Goal: Information Seeking & Learning: Learn about a topic

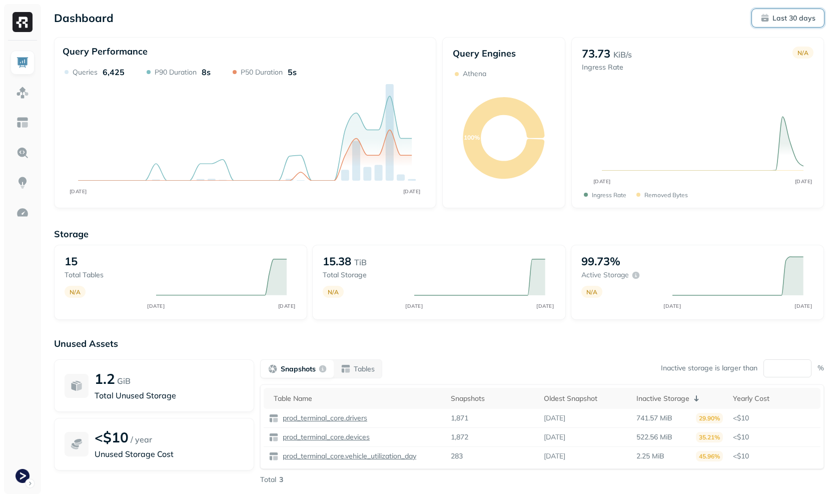
click at [780, 25] on button "Last 30 days" at bounding box center [788, 18] width 72 height 18
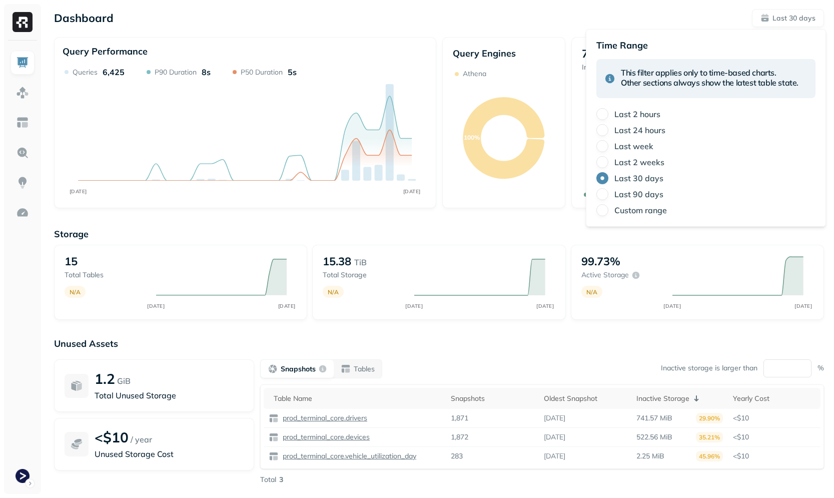
click at [363, 23] on div "Dashboard Last 30 days" at bounding box center [439, 18] width 770 height 18
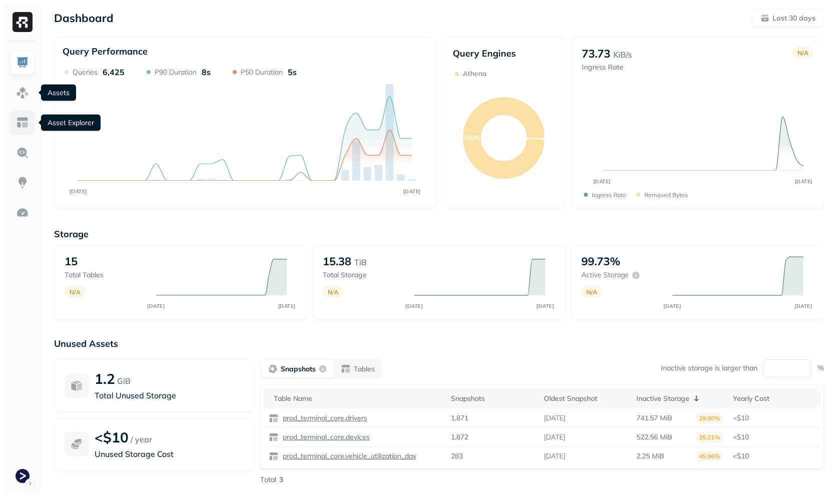
click at [20, 124] on img at bounding box center [22, 122] width 13 height 13
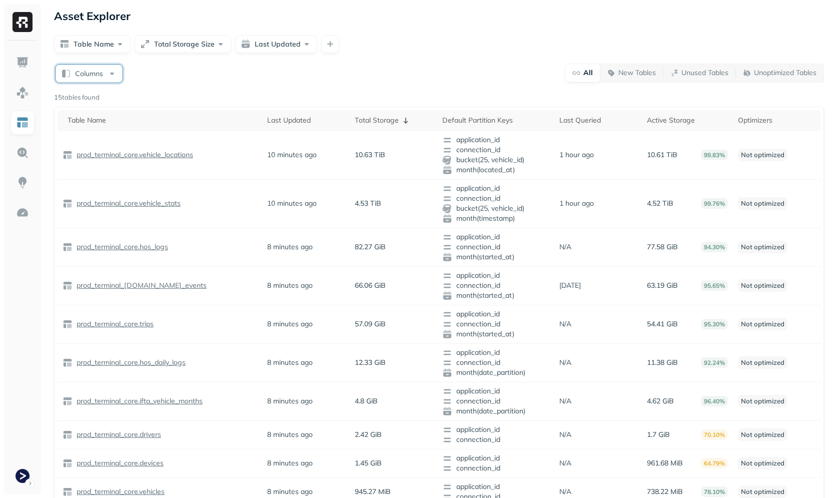
click at [90, 74] on button "Columns" at bounding box center [89, 74] width 67 height 18
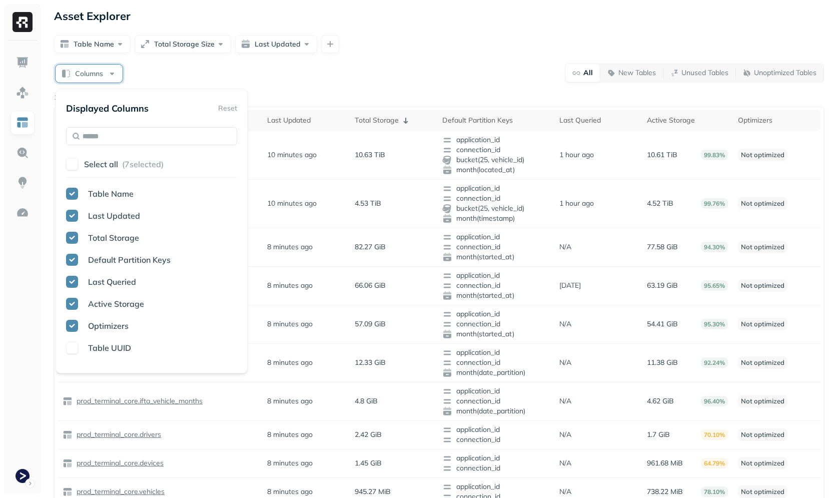
click at [346, 78] on div "Columns All New Tables Unused Tables Unoptimized Tables" at bounding box center [439, 73] width 770 height 20
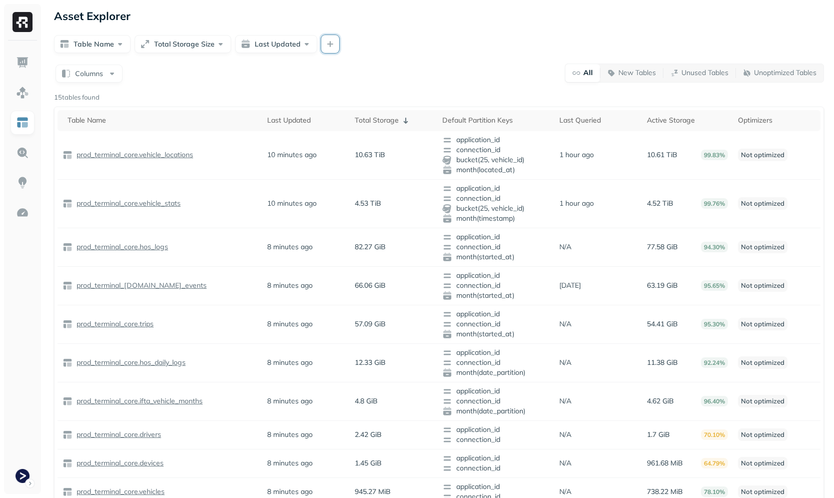
click at [335, 39] on div at bounding box center [330, 44] width 18 height 18
click at [330, 48] on button "button" at bounding box center [330, 44] width 18 height 18
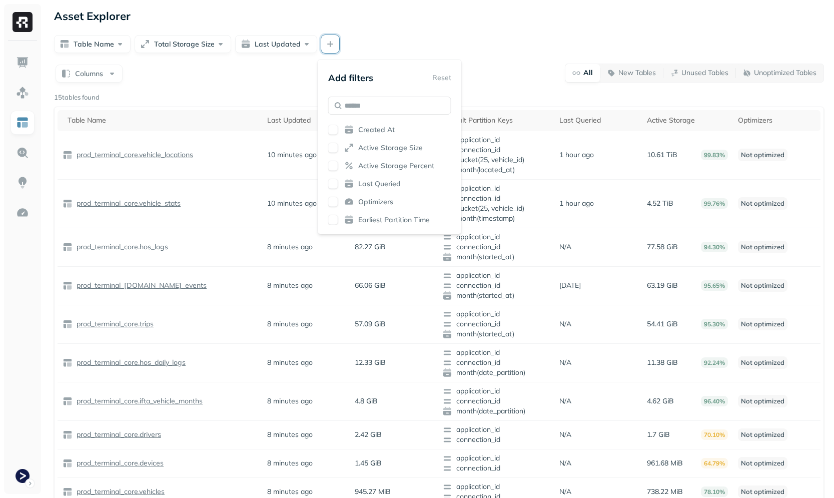
click at [492, 56] on div "Asset Explorer Table Name Total Storage Size Last Updated Columns All New Table…" at bounding box center [439, 350] width 790 height 701
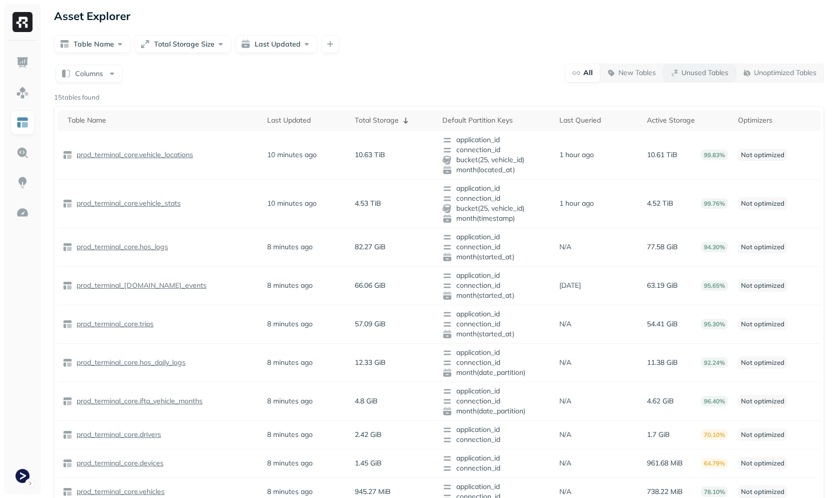
click at [708, 78] on button "Unused Tables" at bounding box center [700, 73] width 72 height 18
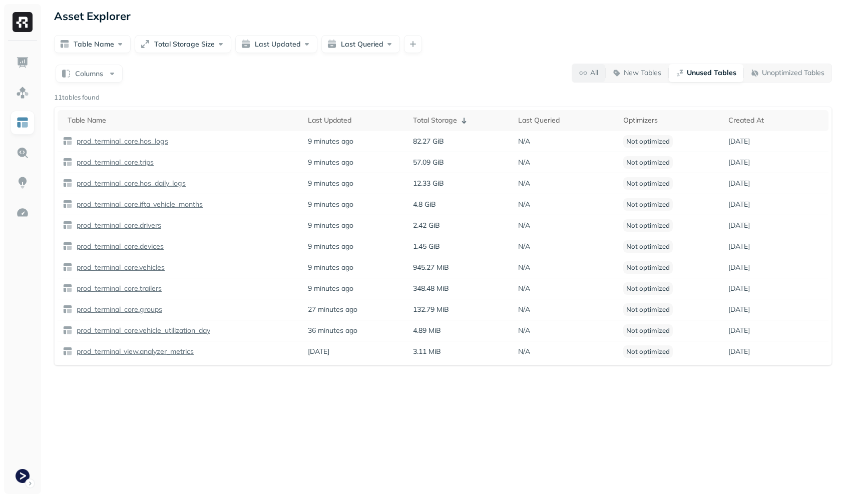
click at [589, 79] on button "All" at bounding box center [588, 73] width 33 height 18
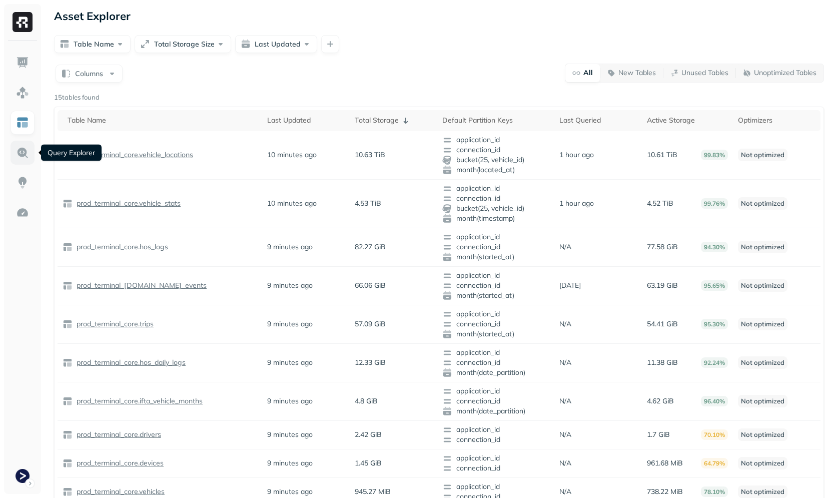
click at [23, 148] on img at bounding box center [22, 152] width 13 height 13
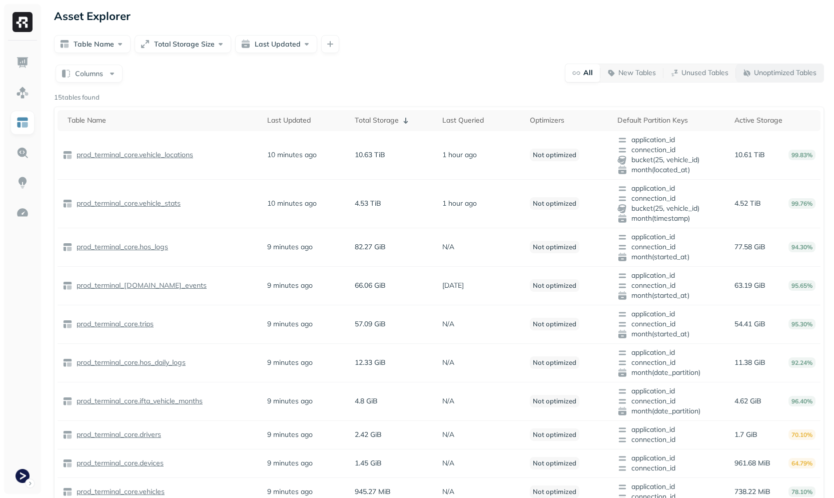
drag, startPoint x: 757, startPoint y: 85, endPoint x: 760, endPoint y: 81, distance: 5.7
click at [757, 85] on div "Columns All New Tables Unused Tables Unoptimized Tables 15 tables found Table N…" at bounding box center [439, 377] width 770 height 629
click at [760, 80] on button "Unoptimized Tables" at bounding box center [780, 73] width 88 height 18
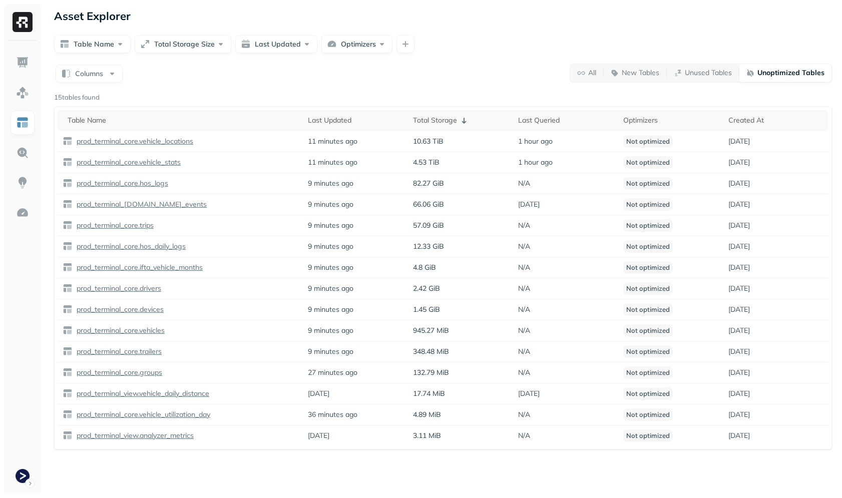
click at [771, 74] on p "Unoptimized Tables" at bounding box center [790, 73] width 67 height 10
click at [715, 74] on p "Unused Tables" at bounding box center [708, 73] width 47 height 10
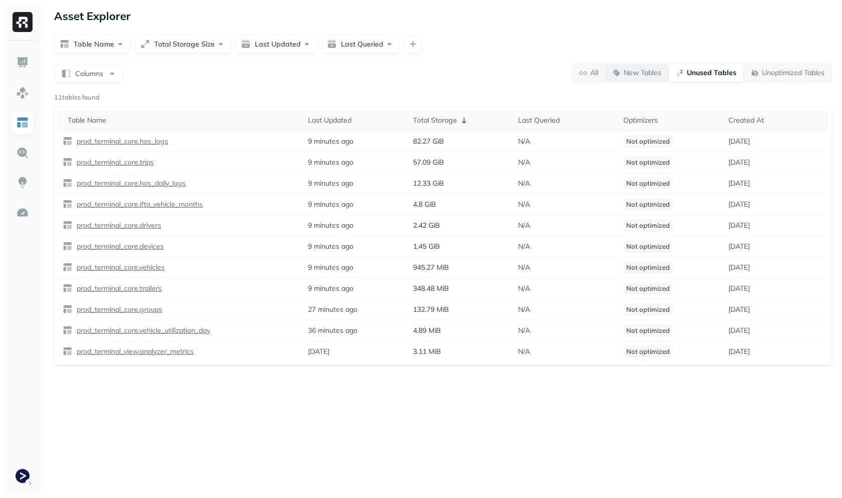
click at [648, 77] on p "New Tables" at bounding box center [643, 73] width 38 height 10
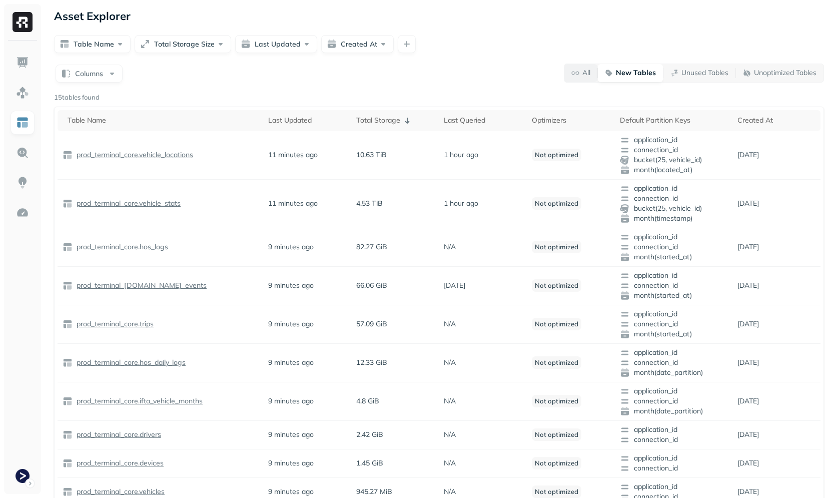
click at [580, 75] on span "All" at bounding box center [581, 73] width 19 height 10
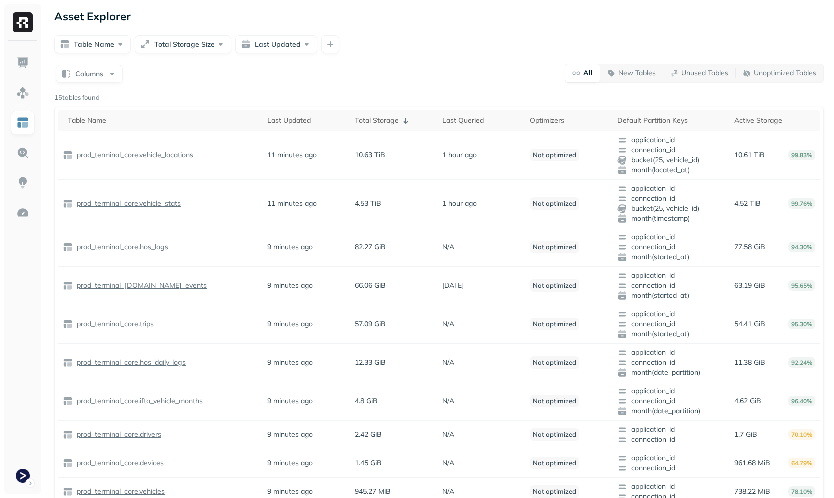
click at [436, 73] on div "Columns All New Tables Unused Tables Unoptimized Tables" at bounding box center [439, 73] width 770 height 20
click at [23, 182] on img at bounding box center [22, 182] width 13 height 13
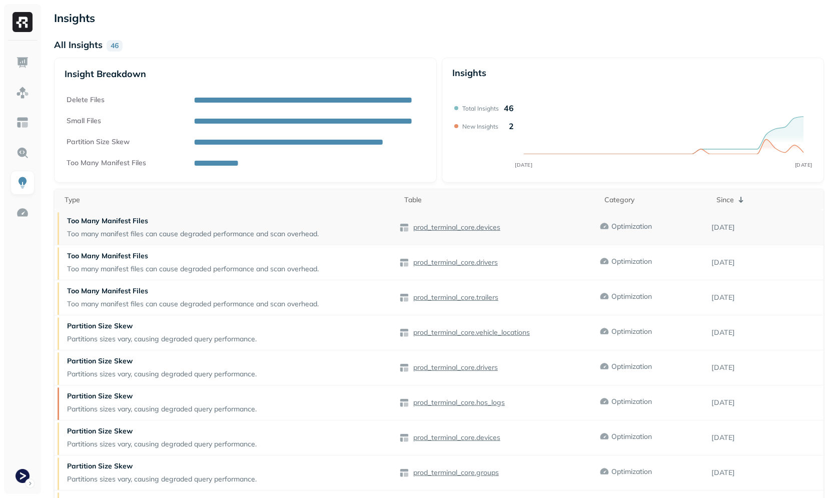
click at [186, 234] on p "Too many manifest files can cause degraded performance and scan overhead." at bounding box center [193, 234] width 252 height 10
click at [331, 227] on div "Too Many Manifest Files Too many manifest files can cause degraded performance …" at bounding box center [227, 227] width 345 height 35
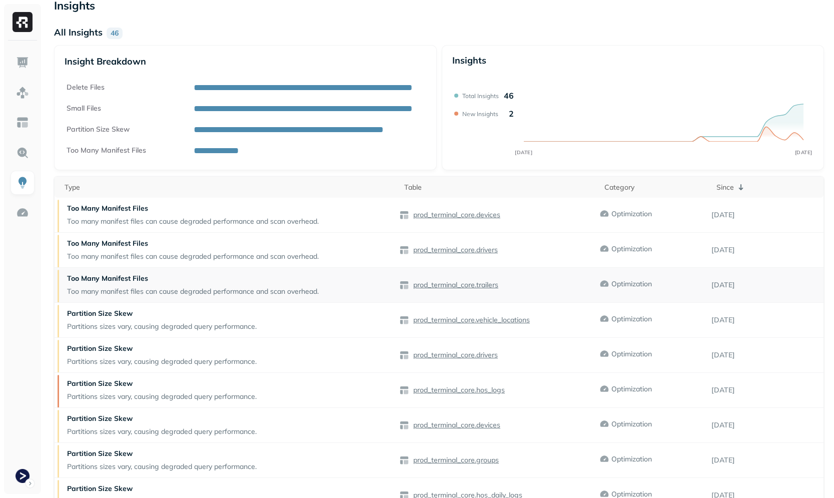
scroll to position [19, 0]
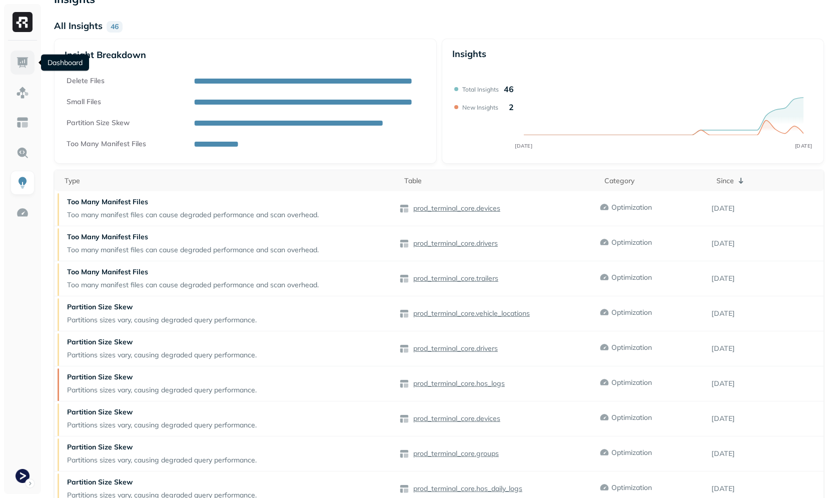
click at [29, 60] on img at bounding box center [22, 62] width 13 height 13
